Goal: Task Accomplishment & Management: Manage account settings

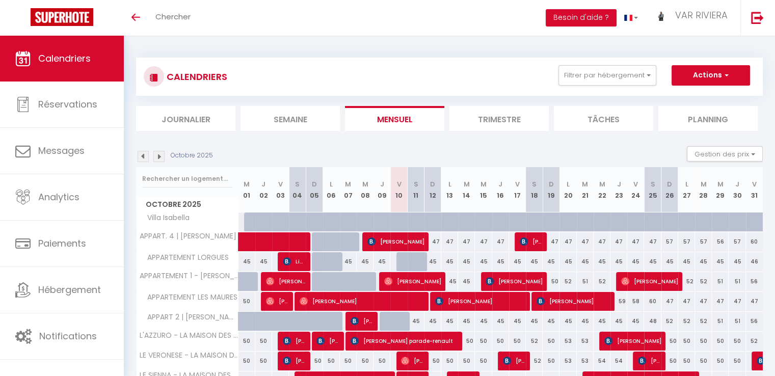
scroll to position [51, 0]
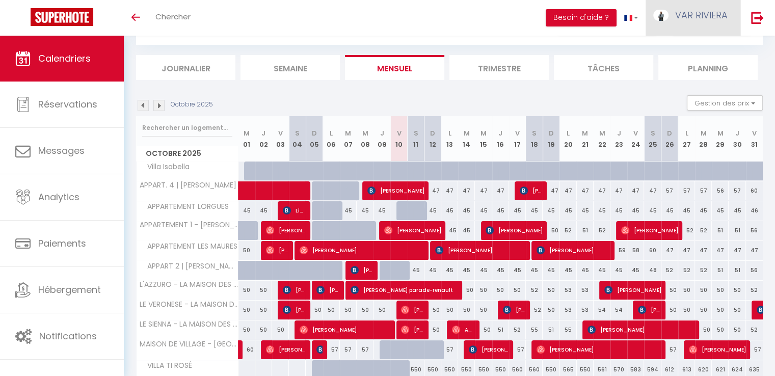
click at [695, 22] on link "VAR RIVIERA" at bounding box center [693, 18] width 95 height 36
click at [698, 50] on link "Paramètres" at bounding box center [699, 50] width 75 height 17
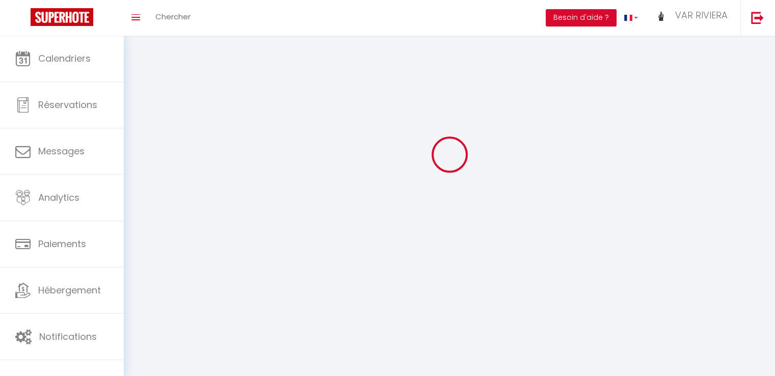
type input "VAR RIVIERA"
type input "CONCIERGERIE"
type input "0759692401"
type input "[STREET_ADDRESS][PERSON_NAME]"
type input "83690"
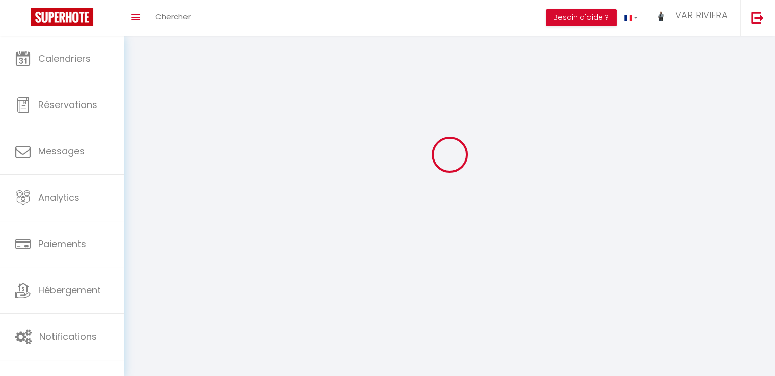
type input "SILLANS LA CASCADE"
type input "uUsU6uOgfi5qe0spUXand1Tcy"
type input "KJ2aGjO1UgU9hAprN8S1LxHoz"
select select "28"
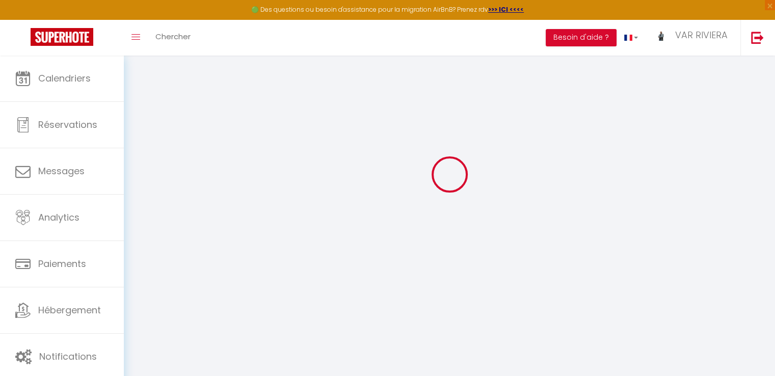
type input "uUsU6uOgfi5qe0spUXand1Tcy"
type input "KJ2aGjO1UgU9hAprN8S1LxHoz"
type input "[URL][DOMAIN_NAME]"
select select "fr"
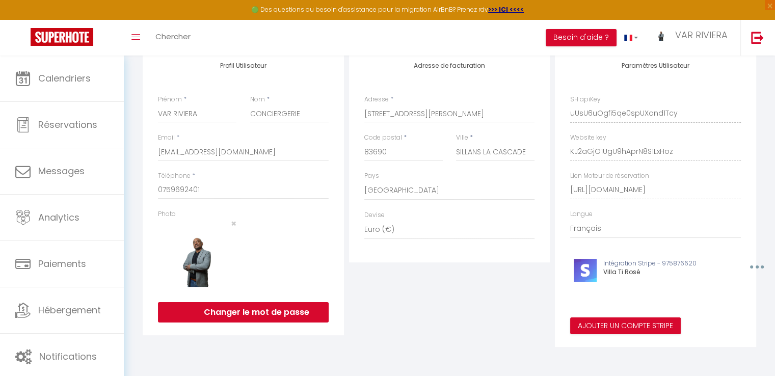
scroll to position [0, 117]
drag, startPoint x: 569, startPoint y: 194, endPoint x: 762, endPoint y: 192, distance: 193.2
click at [762, 192] on div "INFORMATION Enregistrer Profil Utilisateur Services Plateformes MODÈLES Factura…" at bounding box center [449, 155] width 627 height 390
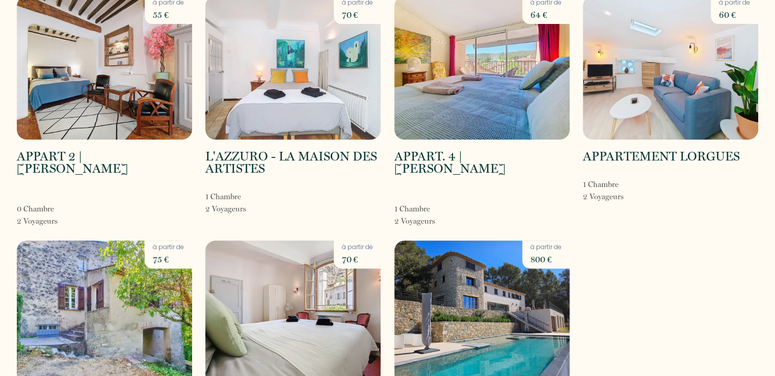
scroll to position [381, 0]
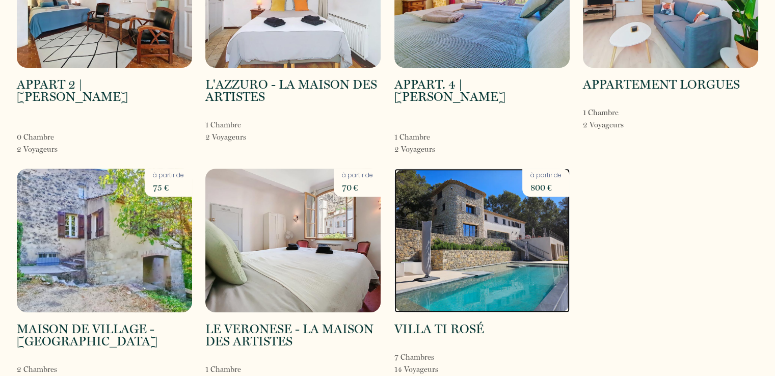
click at [444, 217] on img at bounding box center [481, 241] width 175 height 144
